Goal: Task Accomplishment & Management: Use online tool/utility

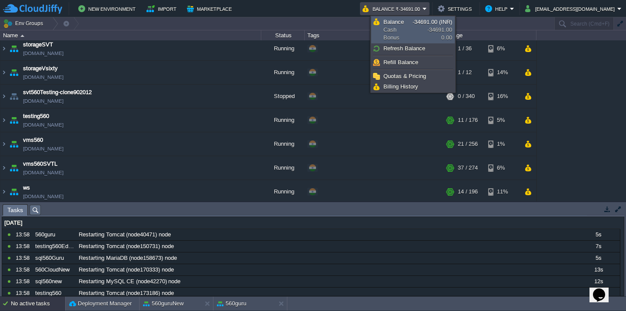
click at [427, 31] on span "-34691.00 (INR) -34691.00 0.00" at bounding box center [432, 30] width 40 height 22
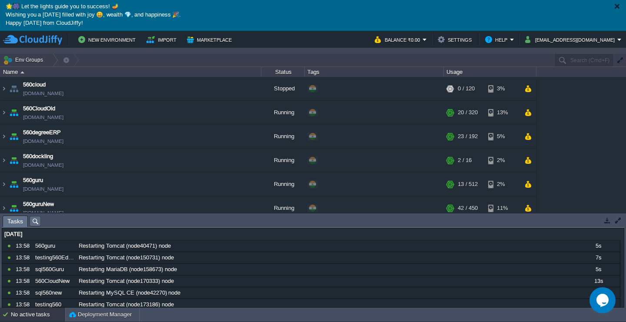
click at [619, 6] on div at bounding box center [616, 6] width 7 height 7
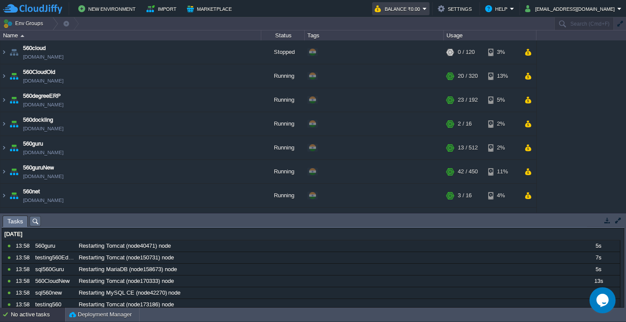
click at [422, 8] on button "Balance ₹0.00" at bounding box center [398, 8] width 48 height 10
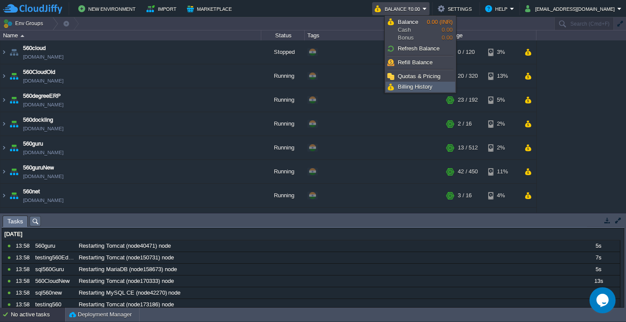
click at [404, 84] on span "Billing History" at bounding box center [414, 86] width 35 height 7
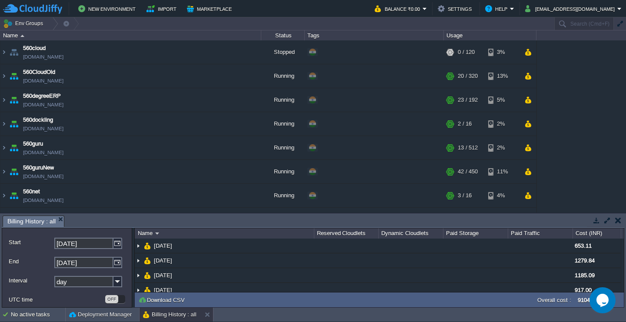
click at [619, 220] on button "button" at bounding box center [618, 220] width 6 height 8
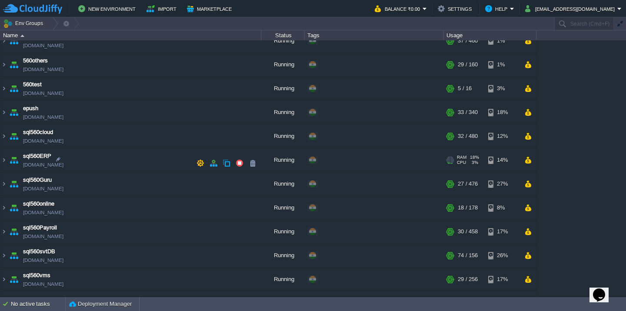
scroll to position [177, 0]
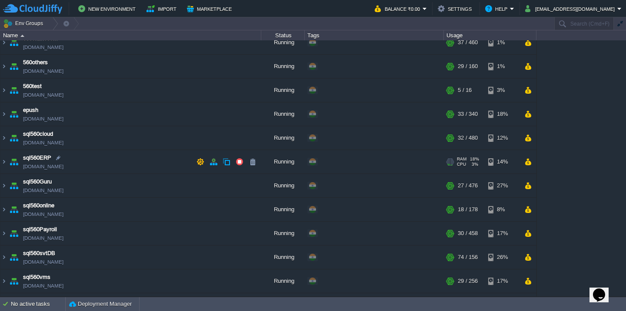
click at [118, 168] on td "sql560ERP sql560erp.cloudjiffy.net" at bounding box center [130, 162] width 261 height 24
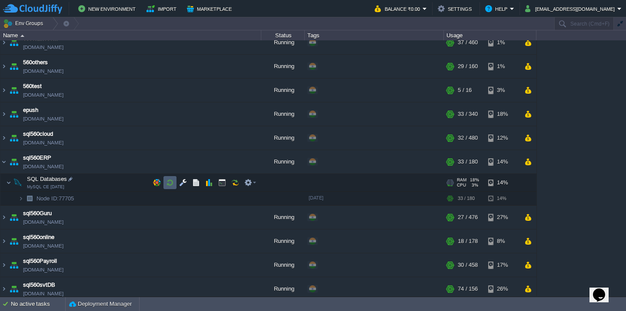
click at [170, 186] on button "button" at bounding box center [170, 183] width 8 height 8
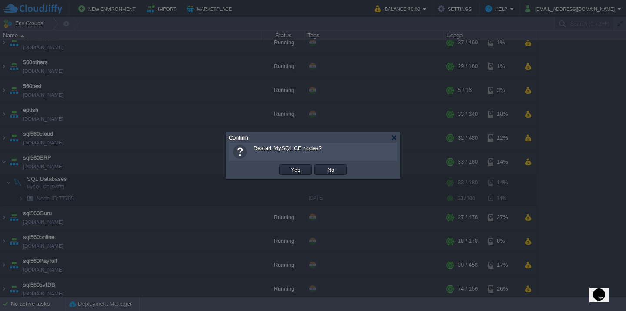
click at [288, 166] on button "Yes" at bounding box center [295, 170] width 15 height 8
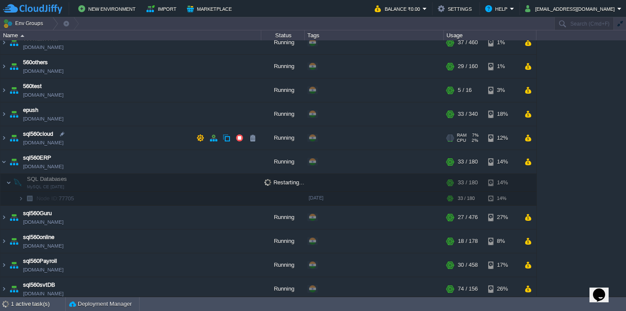
scroll to position [0, 0]
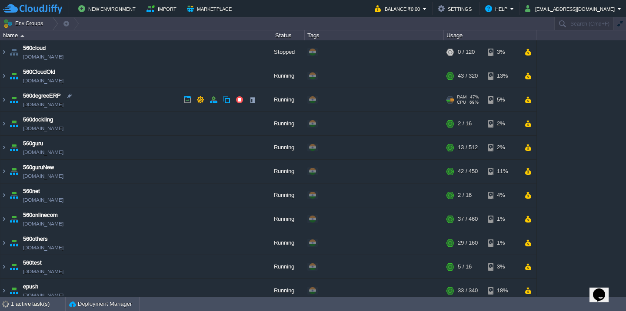
click at [130, 104] on td "560degreeERP 560degreeerp.cloudjiffy.net" at bounding box center [130, 100] width 261 height 24
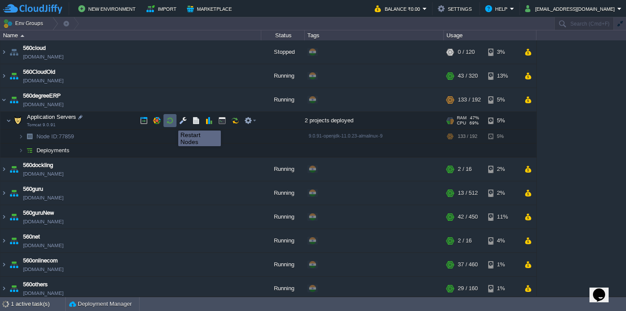
click at [172, 123] on button "button" at bounding box center [170, 121] width 8 height 8
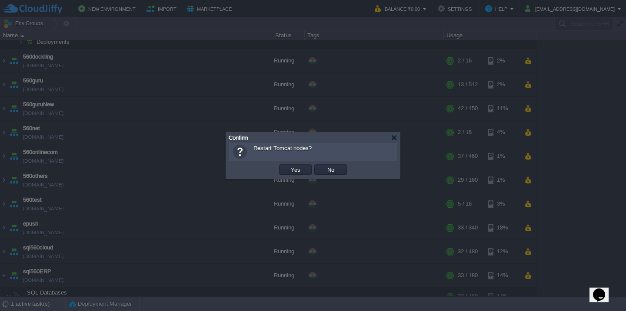
click at [288, 166] on button "Yes" at bounding box center [295, 170] width 15 height 8
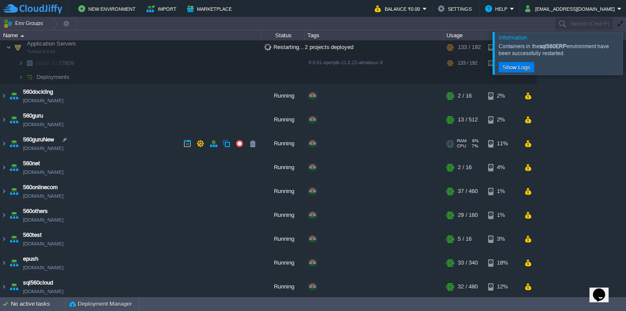
scroll to position [466, 0]
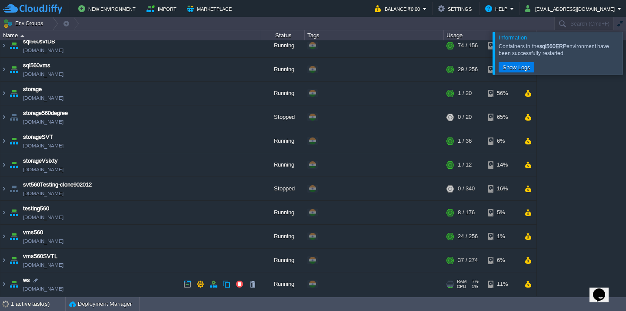
click at [142, 281] on td "ws test560.cloudjiffy.net" at bounding box center [130, 285] width 261 height 24
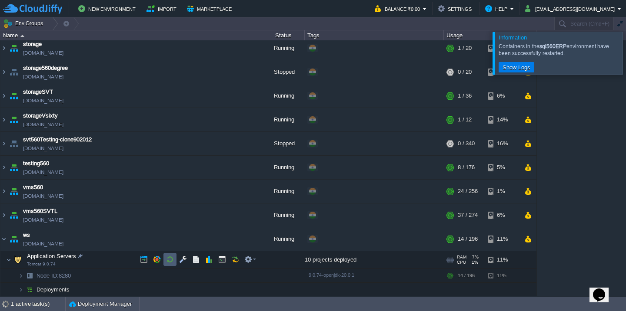
click at [166, 263] on button "button" at bounding box center [170, 260] width 8 height 8
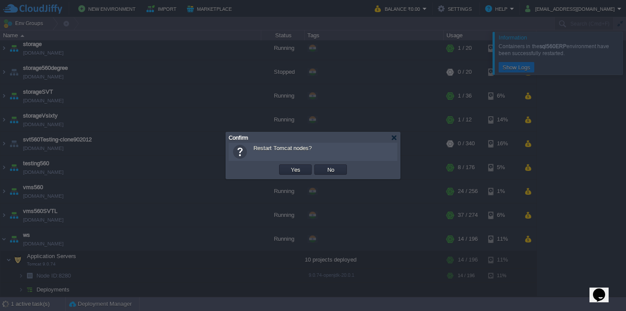
click at [288, 166] on button "Yes" at bounding box center [295, 170] width 15 height 8
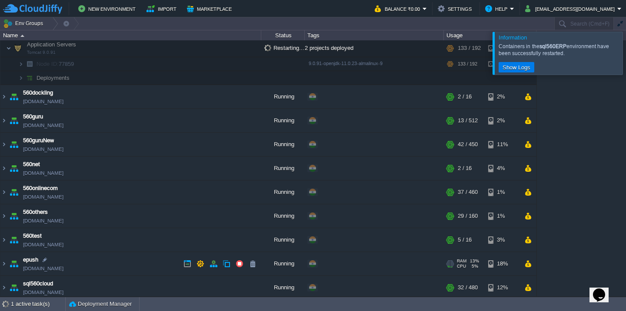
scroll to position [66, 0]
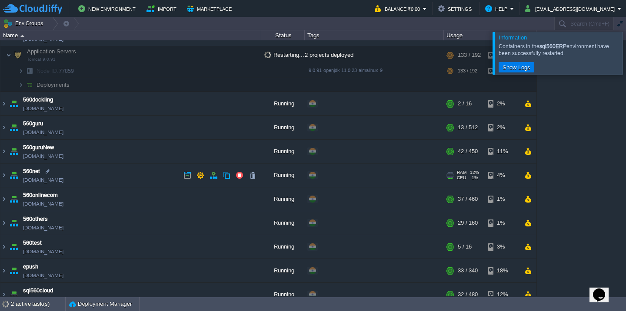
click at [125, 178] on td "560net 560net.cloudjiffy.net" at bounding box center [130, 176] width 261 height 24
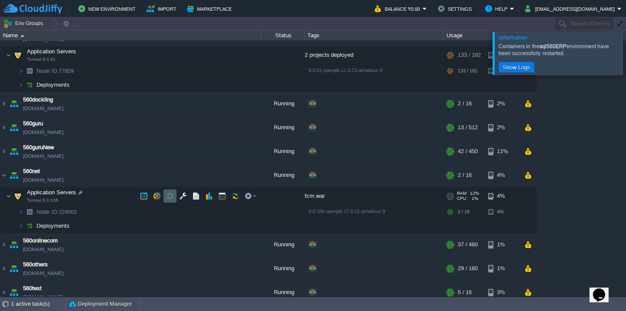
click at [167, 193] on button "button" at bounding box center [170, 196] width 8 height 8
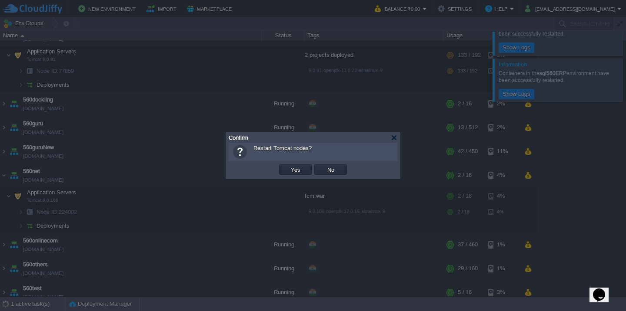
click at [288, 166] on button "Yes" at bounding box center [295, 170] width 15 height 8
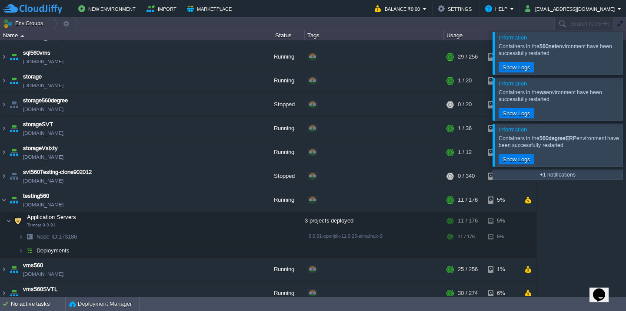
scroll to position [214, 0]
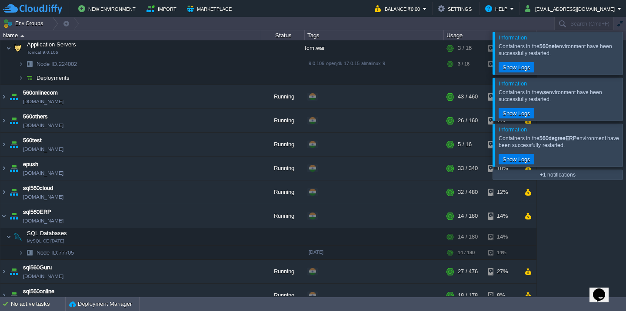
click at [625, 56] on div at bounding box center [636, 53] width 0 height 43
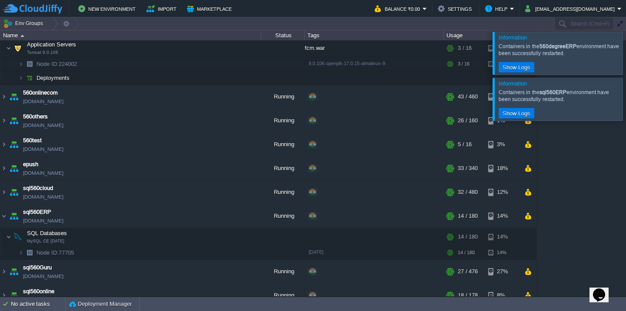
click at [625, 56] on div at bounding box center [636, 53] width 0 height 43
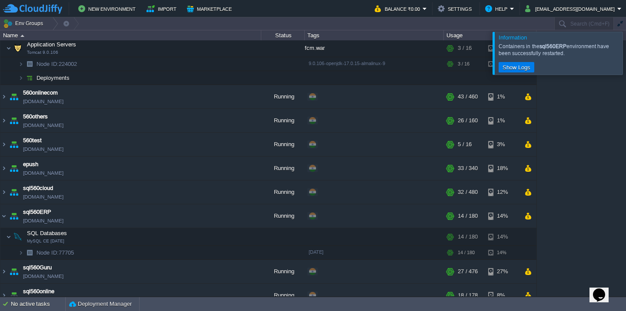
click at [625, 56] on div at bounding box center [636, 53] width 0 height 43
